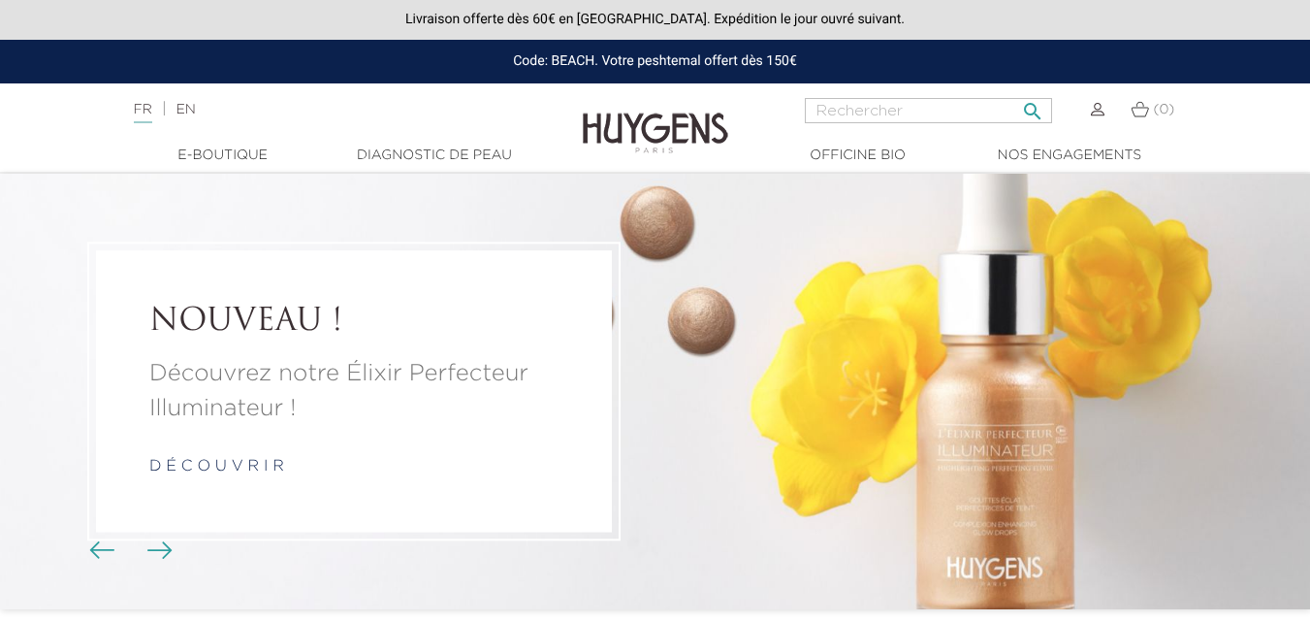
click at [911, 115] on input "Rechercher" at bounding box center [928, 110] width 247 height 25
type input "E"
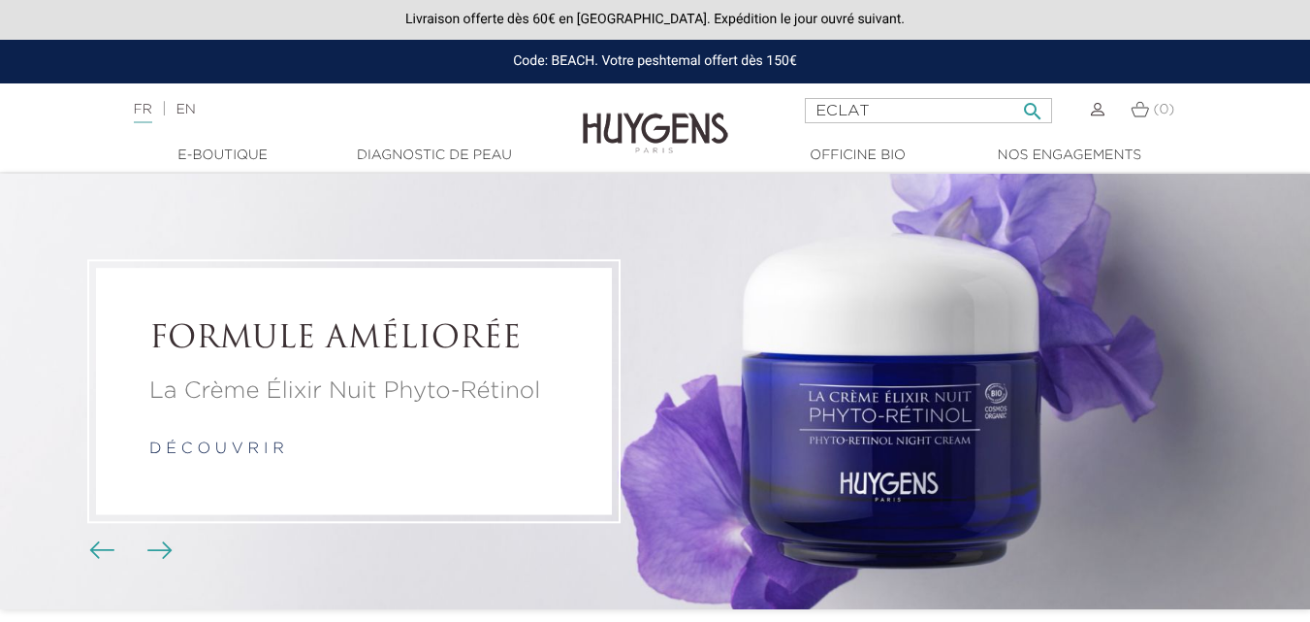
type input "ECLAT"
click at [1015, 92] on button " Rechercher" at bounding box center [1032, 105] width 35 height 26
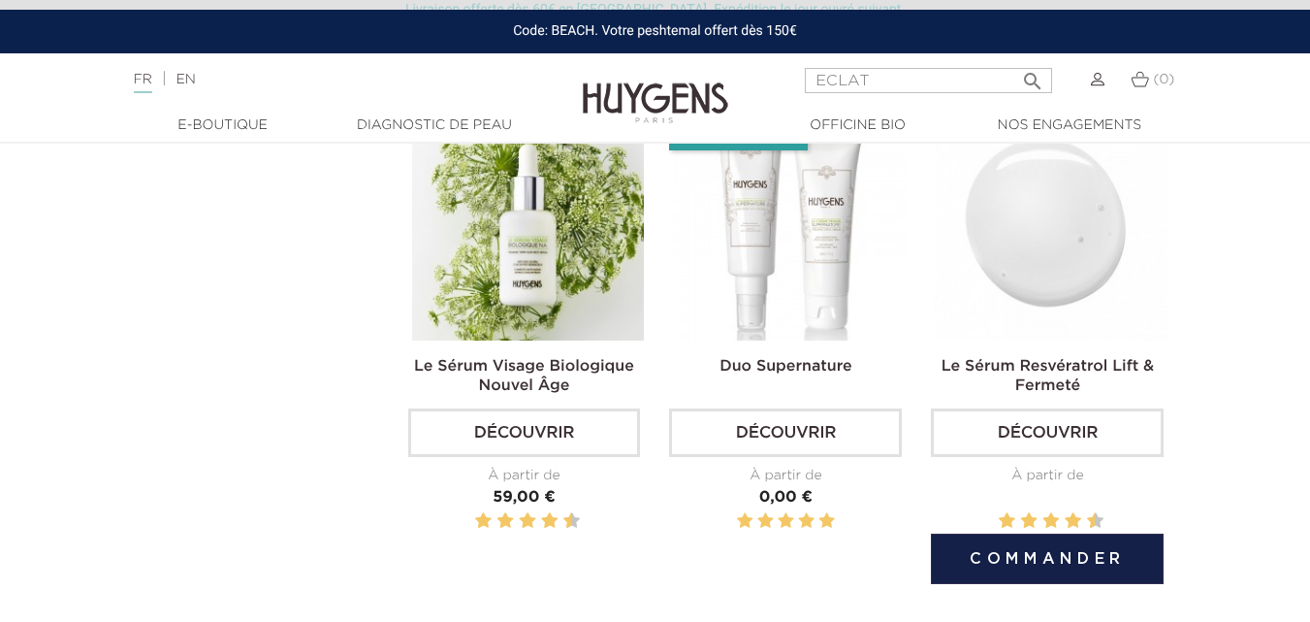
scroll to position [1649, 0]
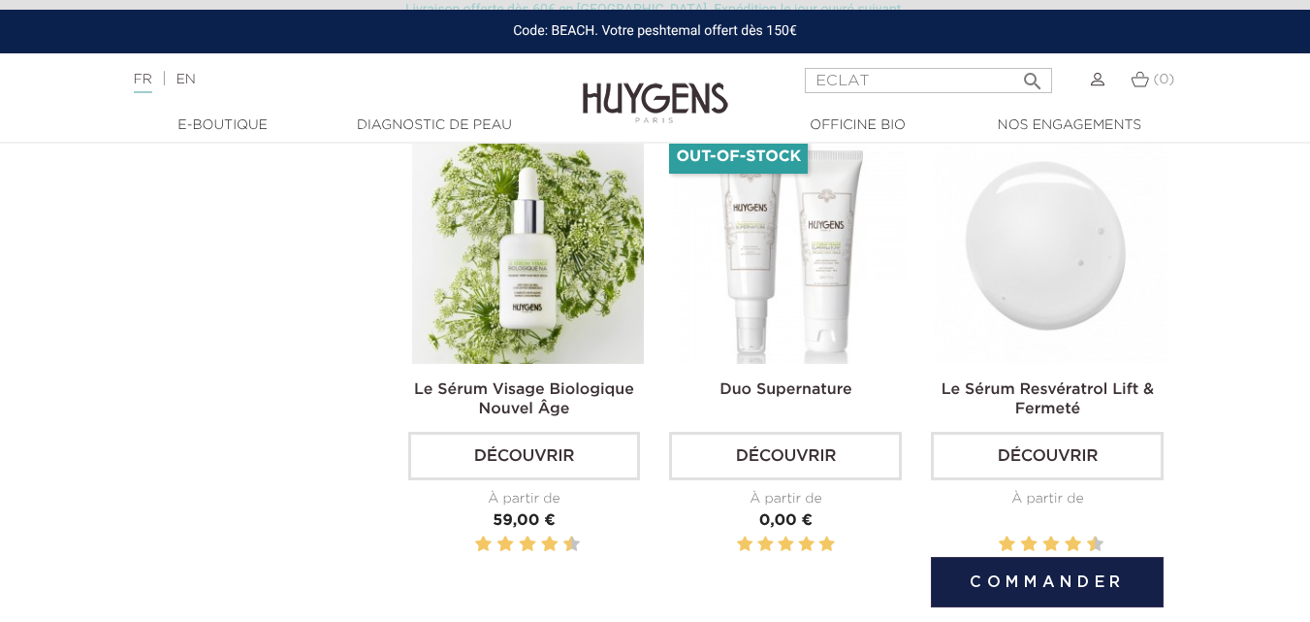
click at [969, 240] on img at bounding box center [1051, 247] width 233 height 233
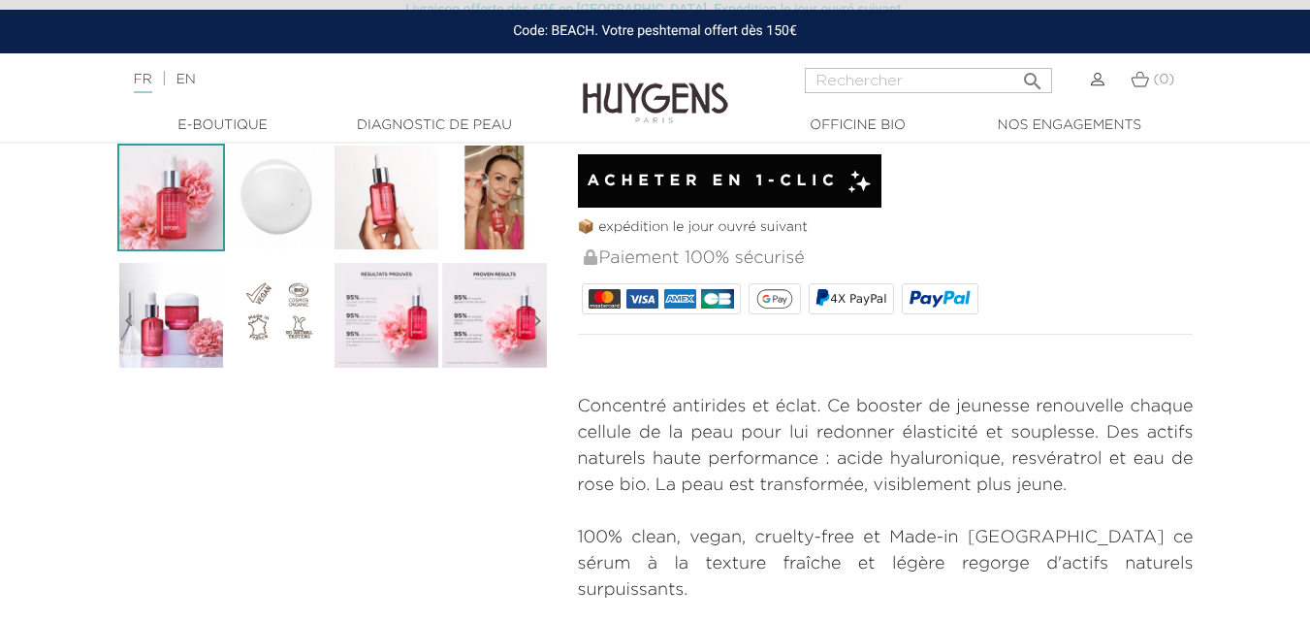
scroll to position [388, 0]
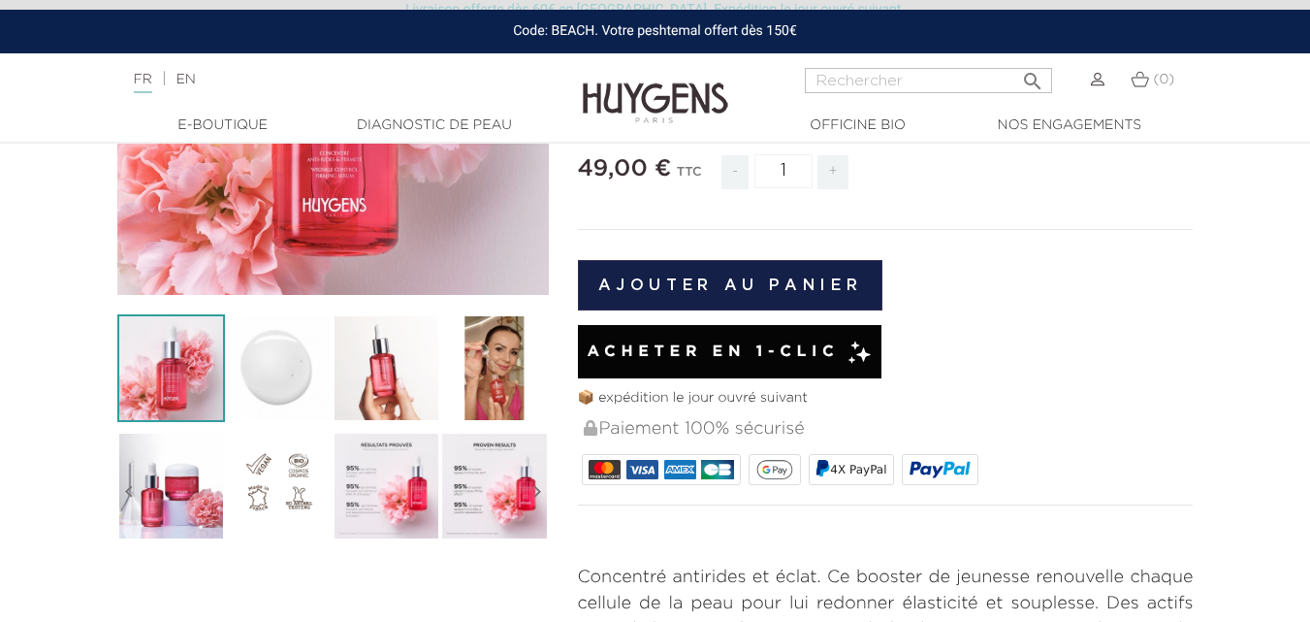
click at [946, 66] on nav "Langue : FR | EN Français English  Rechercher (0) " at bounding box center [655, 77] width 1310 height 48
click at [924, 83] on input "Rechercher" at bounding box center [928, 80] width 247 height 25
type input "ECLAT"
click at [1015, 62] on button " Rechercher" at bounding box center [1032, 75] width 35 height 26
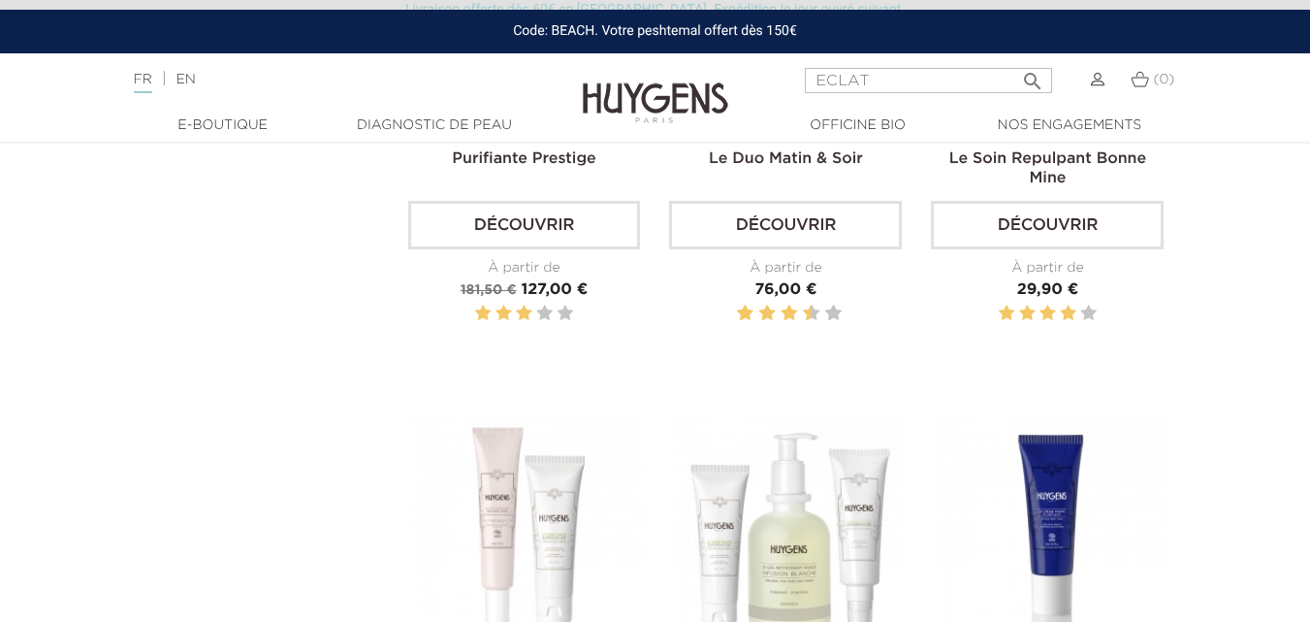
scroll to position [2618, 0]
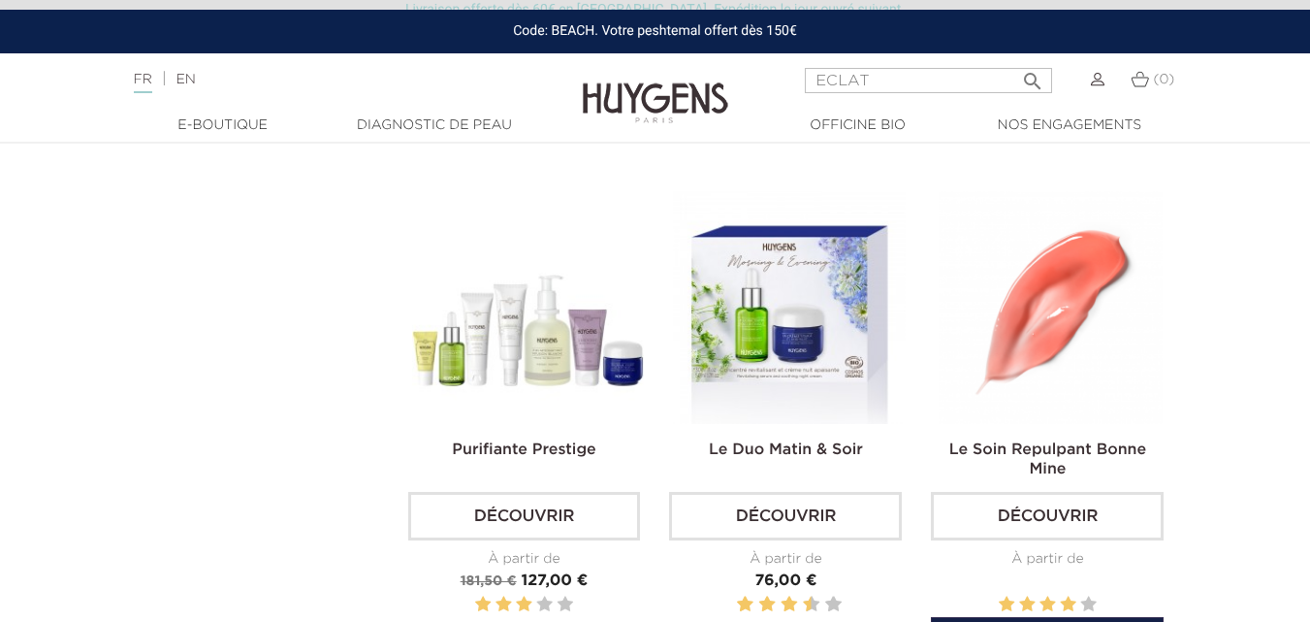
click at [1053, 284] on img at bounding box center [1051, 307] width 233 height 233
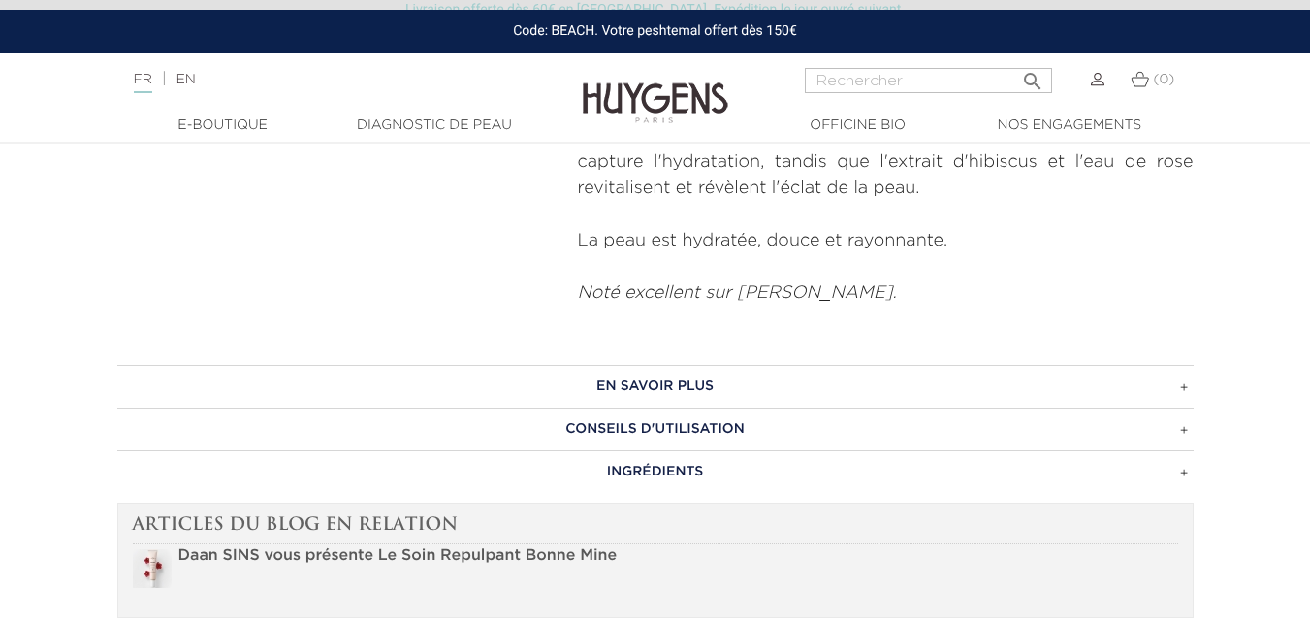
scroll to position [970, 0]
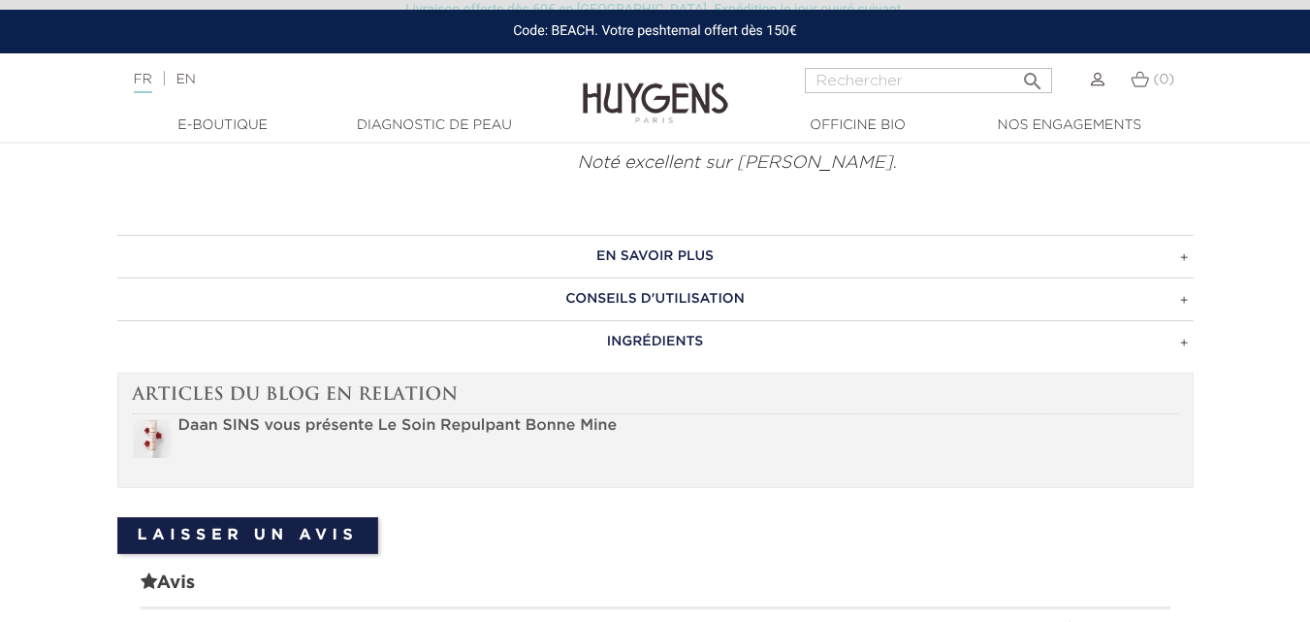
click at [320, 383] on h3 "Articles du blog en relation" at bounding box center [655, 399] width 1045 height 32
click at [260, 418] on strong "Daan SINS vous présente Le Soin Repulpant Bonne Mine" at bounding box center [397, 426] width 439 height 16
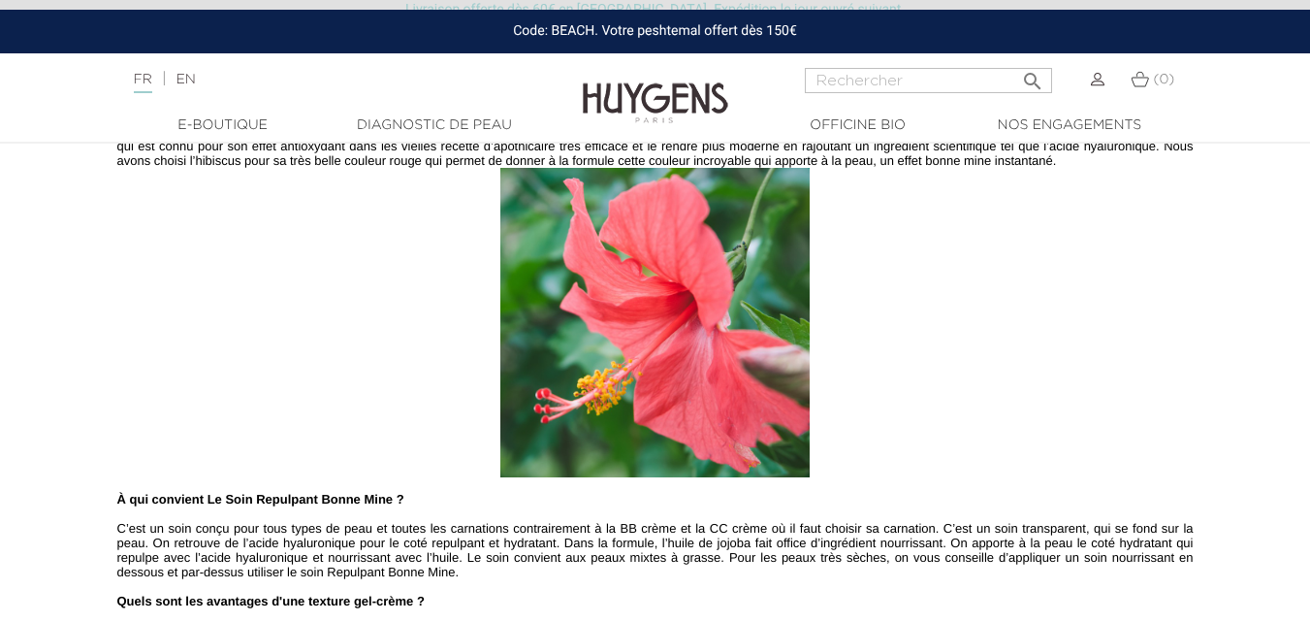
scroll to position [776, 0]
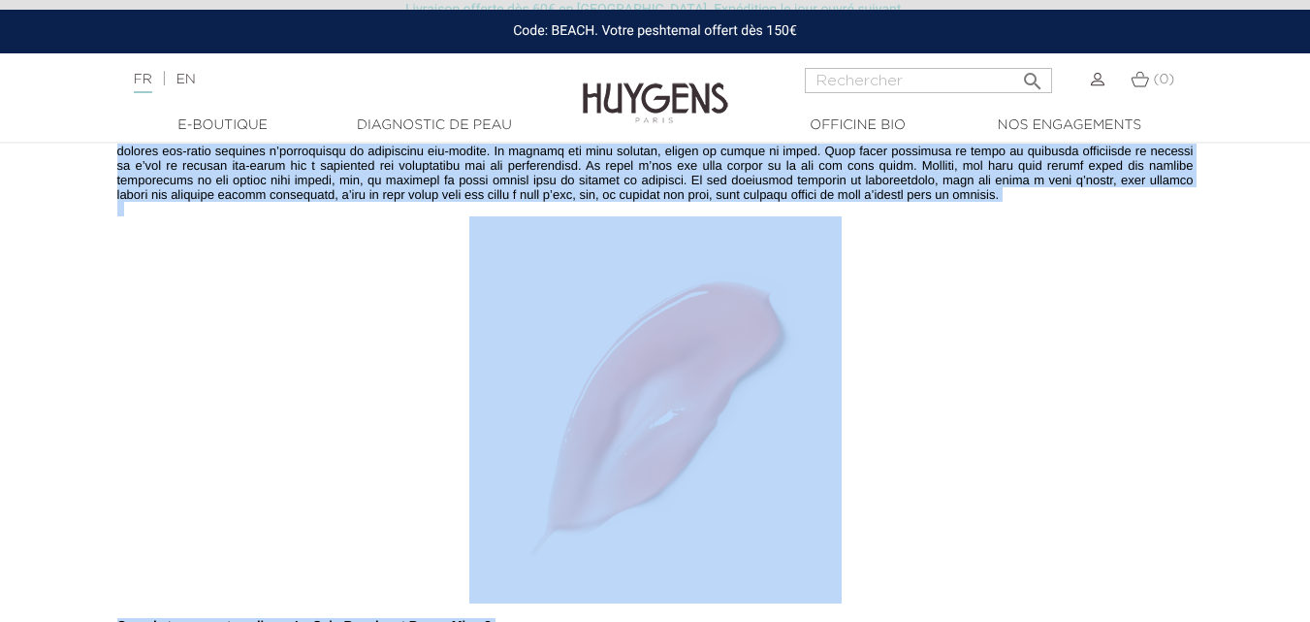
scroll to position [1620, 0]
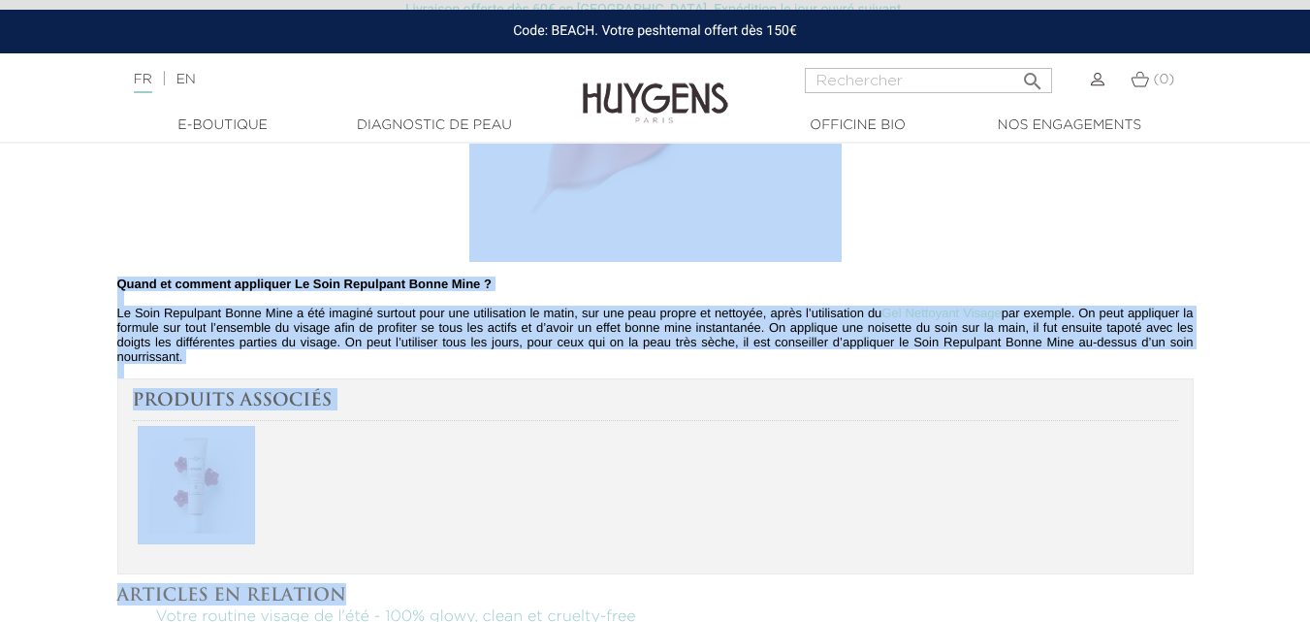
drag, startPoint x: 120, startPoint y: 240, endPoint x: 190, endPoint y: 373, distance: 150.1
copy div "Daan SINS vous présente Le Soin Repulpant Bonne Mine Publié le : 21/10/2022 11:…"
